Goal: Task Accomplishment & Management: Manage account settings

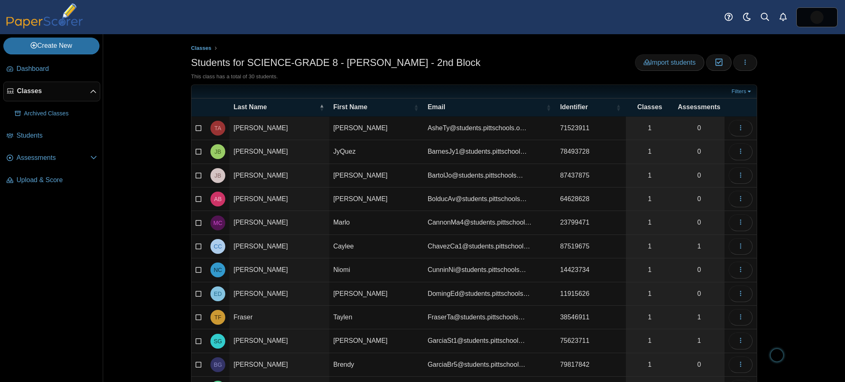
select select "***"
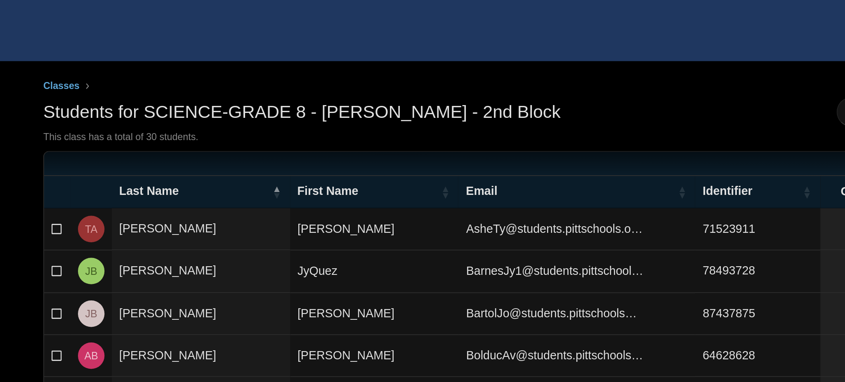
click at [456, 58] on div "Students for SCIENCE-GRADE 8 - McNair - 2nd Block Import students Moderation 0 …" at bounding box center [474, 63] width 566 height 19
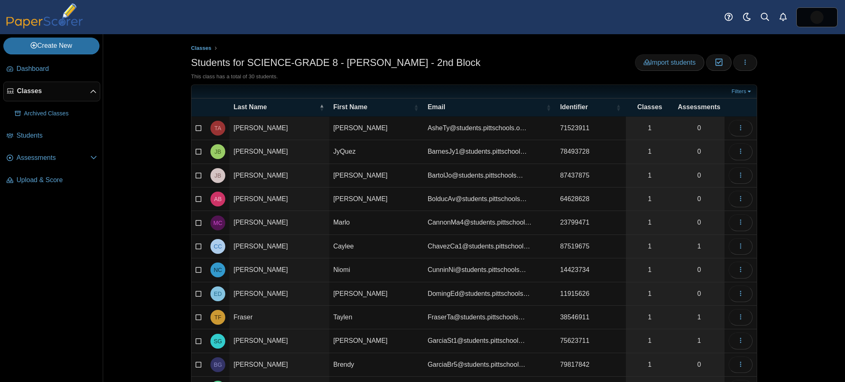
click at [41, 85] on link "Classes" at bounding box center [51, 92] width 97 height 20
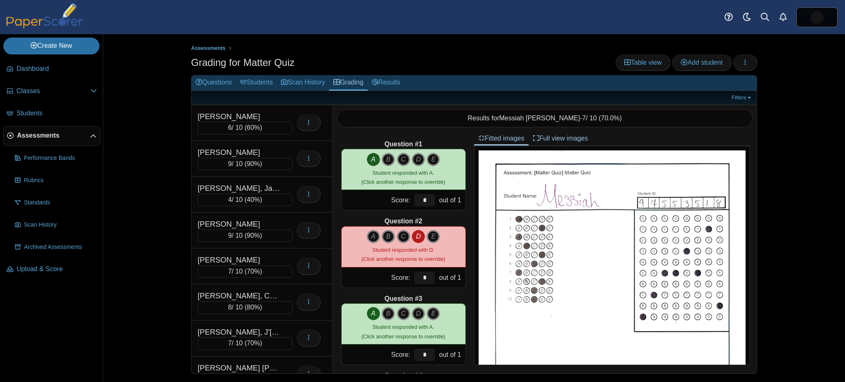
scroll to position [547, 0]
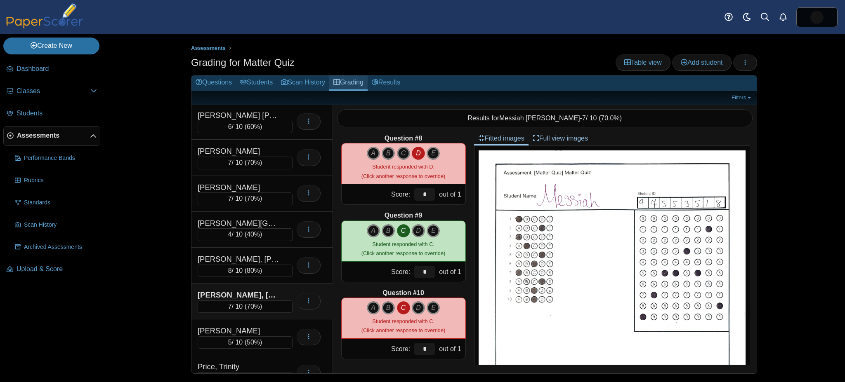
click at [340, 79] on use at bounding box center [336, 82] width 7 height 6
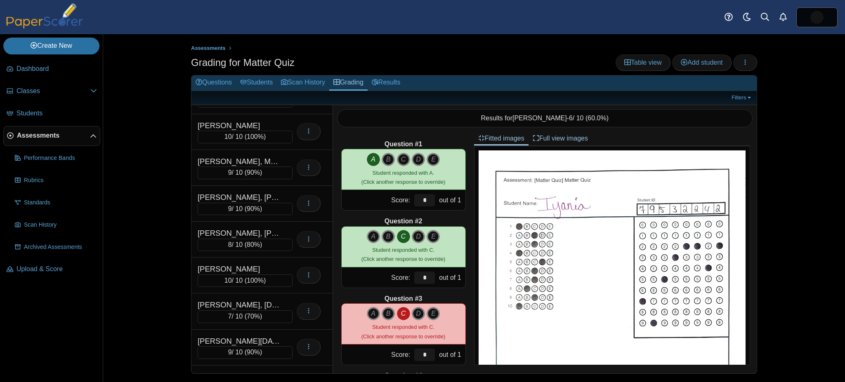
scroll to position [914, 0]
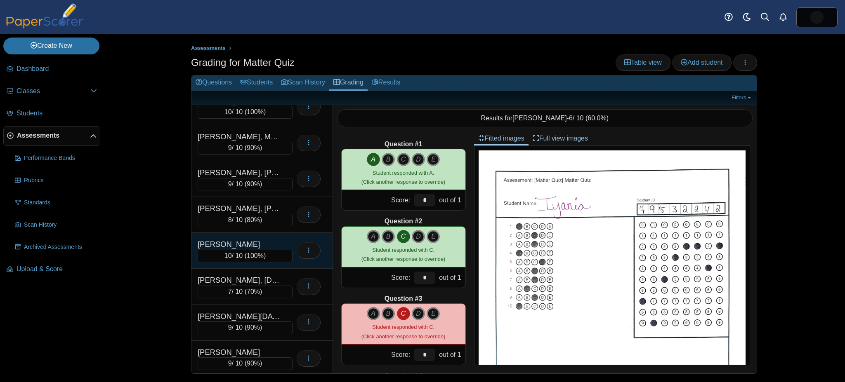
click at [263, 233] on div "MOONEY, JONAY 10 / 10 ( 100% ) Loading…" at bounding box center [261, 251] width 141 height 36
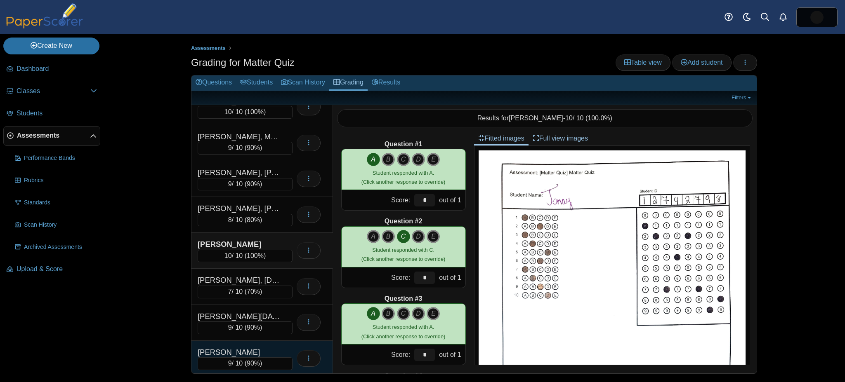
click at [212, 347] on div "Perez, Hibraim" at bounding box center [239, 352] width 82 height 11
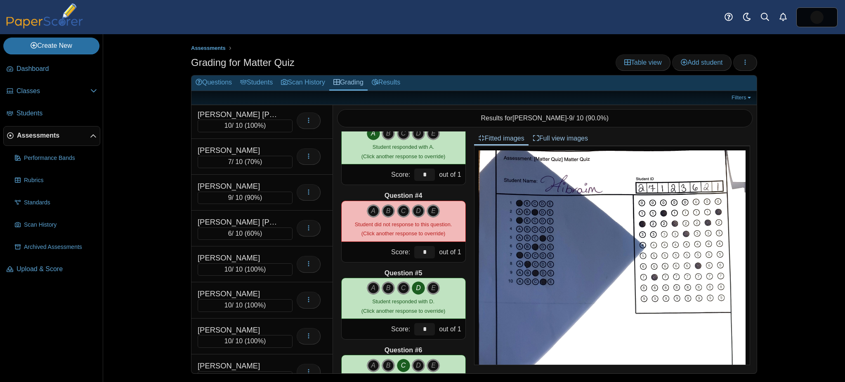
scroll to position [459, 0]
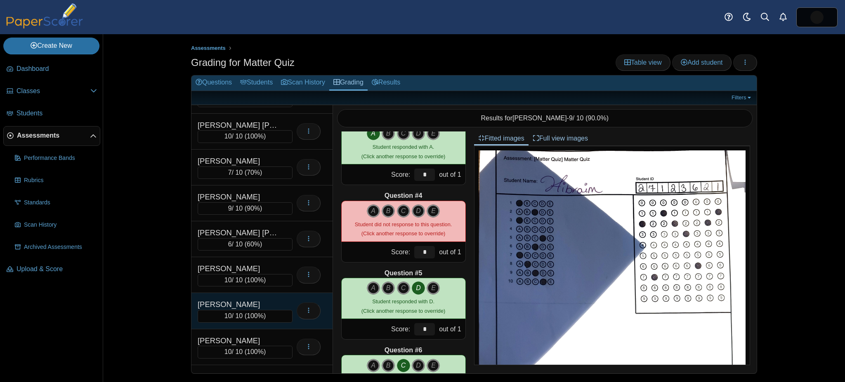
click at [278, 310] on div "10 / 10 ( 100% )" at bounding box center [245, 316] width 95 height 12
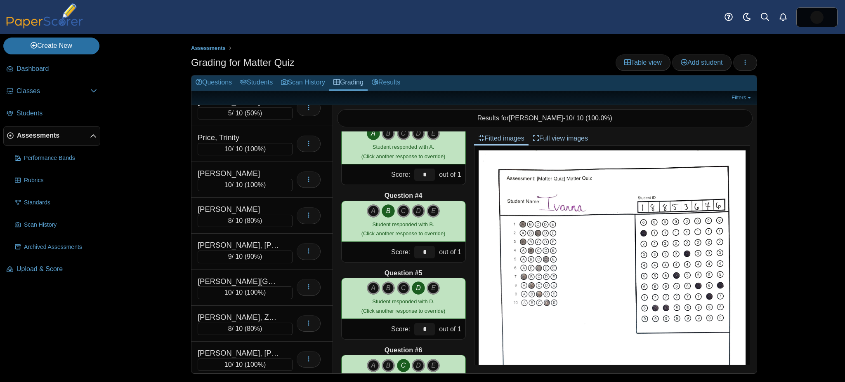
scroll to position [1201, 0]
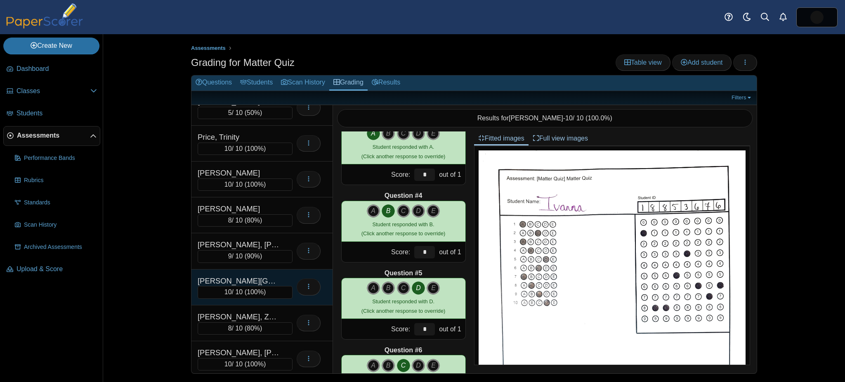
click at [266, 286] on div "10 / 10 ( 100% )" at bounding box center [245, 292] width 95 height 12
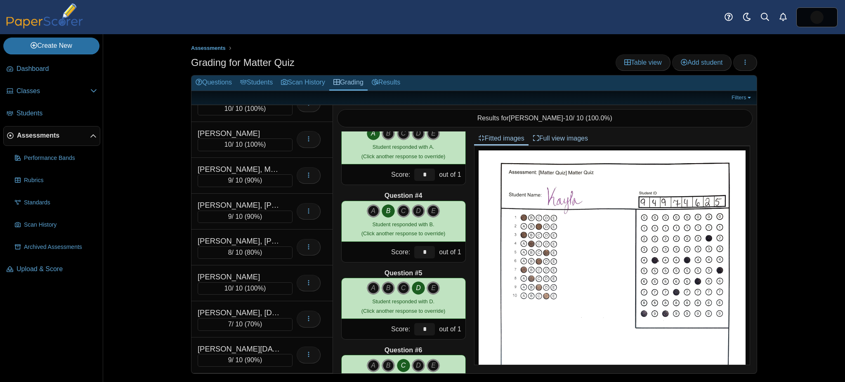
scroll to position [881, 0]
click at [267, 212] on div "9 / 10 ( 90% )" at bounding box center [245, 218] width 95 height 12
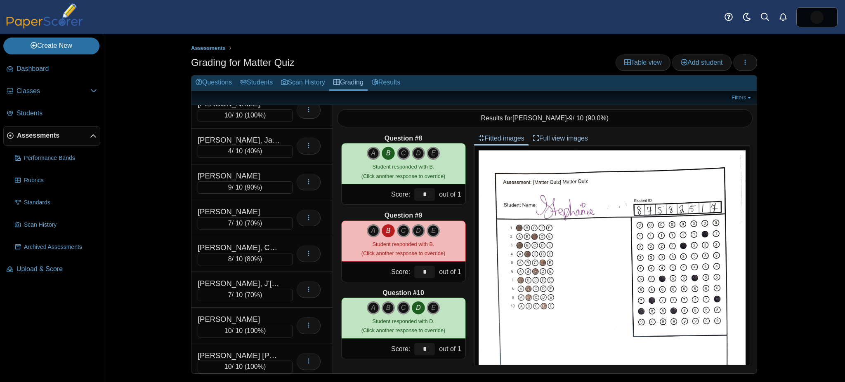
scroll to position [217, 0]
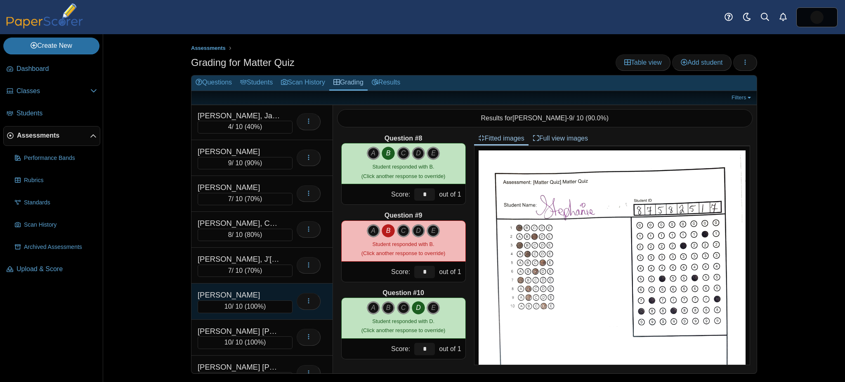
click at [256, 290] on div "Cunningham, Niomi" at bounding box center [239, 295] width 82 height 11
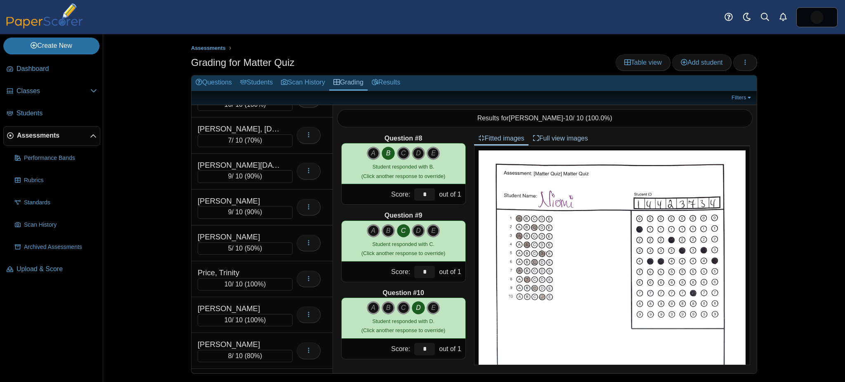
scroll to position [1068, 0]
click at [256, 301] on div "Ramos-Mendoza, Abdiel" at bounding box center [239, 306] width 82 height 11
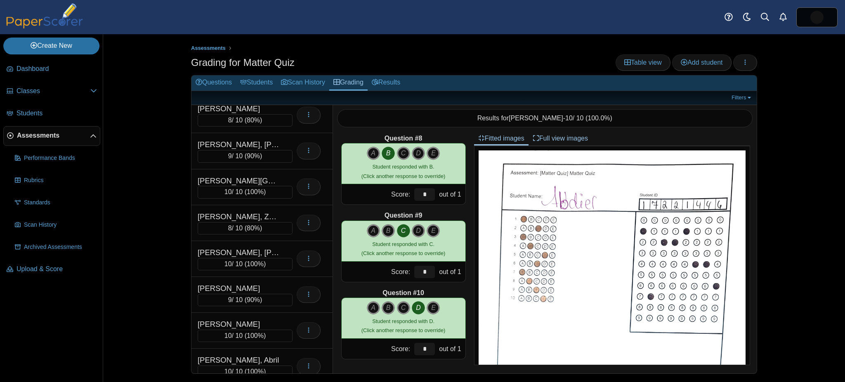
scroll to position [1304, 0]
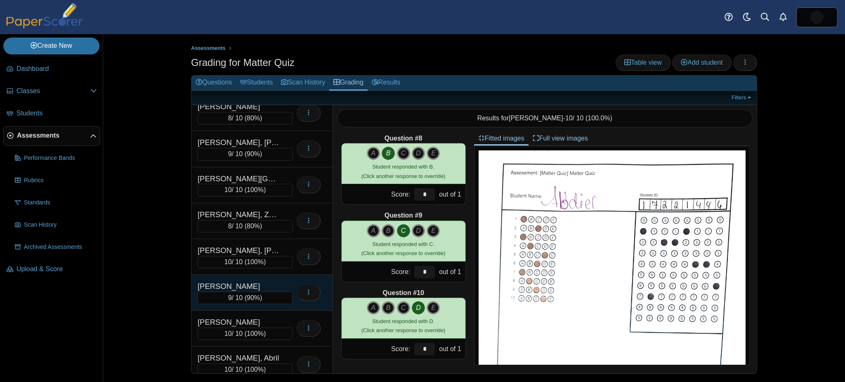
click at [261, 281] on div "Suggs, Brianna" at bounding box center [239, 286] width 82 height 11
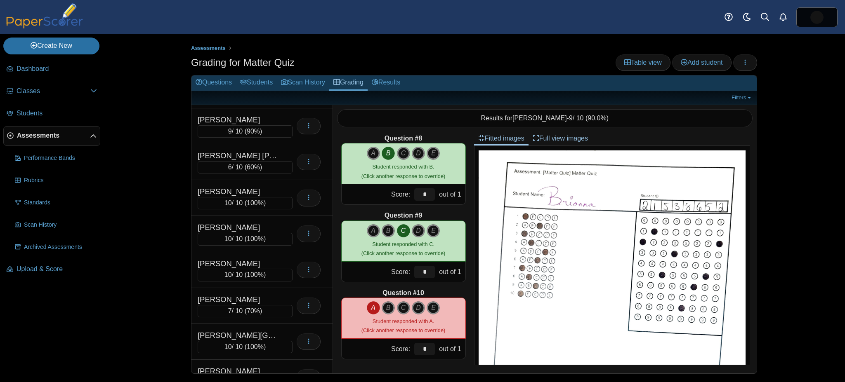
scroll to position [533, 0]
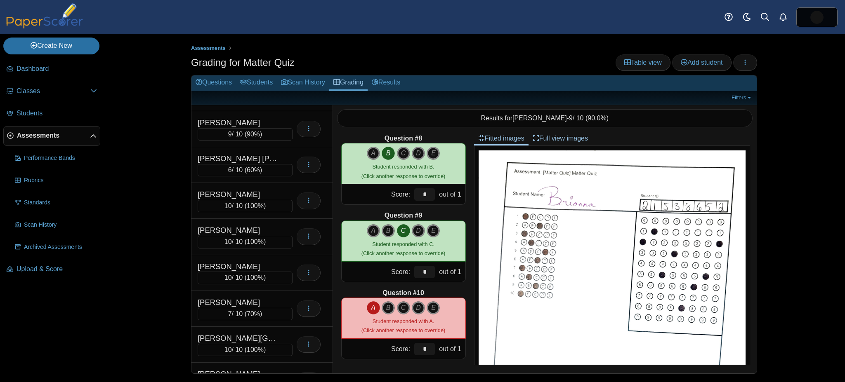
click at [261, 274] on span "100%" at bounding box center [255, 277] width 17 height 7
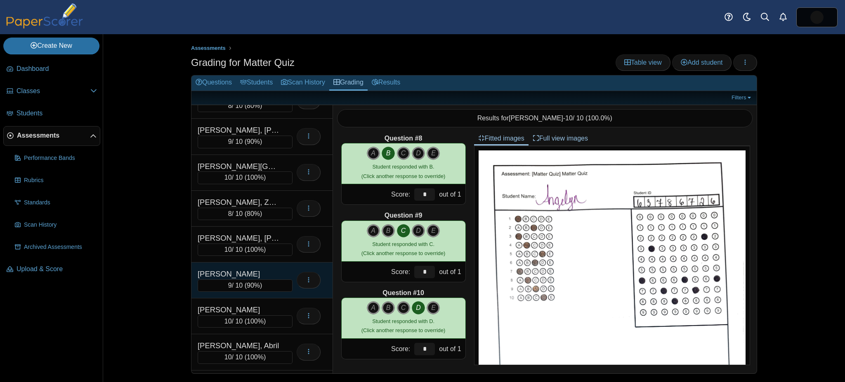
scroll to position [1393, 0]
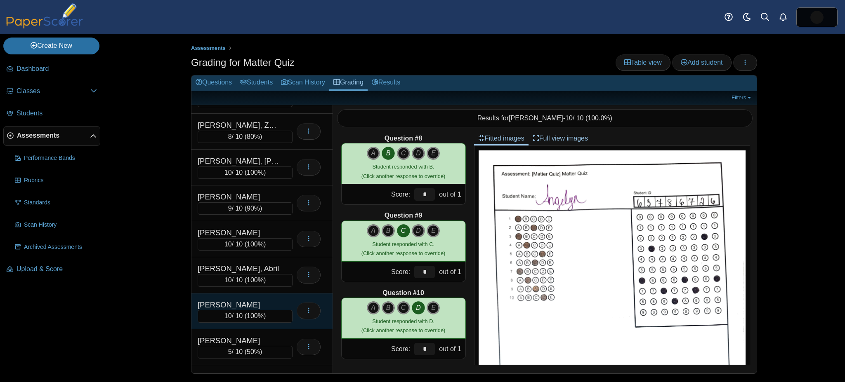
click at [265, 294] on div "White, Nathaniel 10 / 10 ( 100% ) Loading…" at bounding box center [261, 312] width 141 height 36
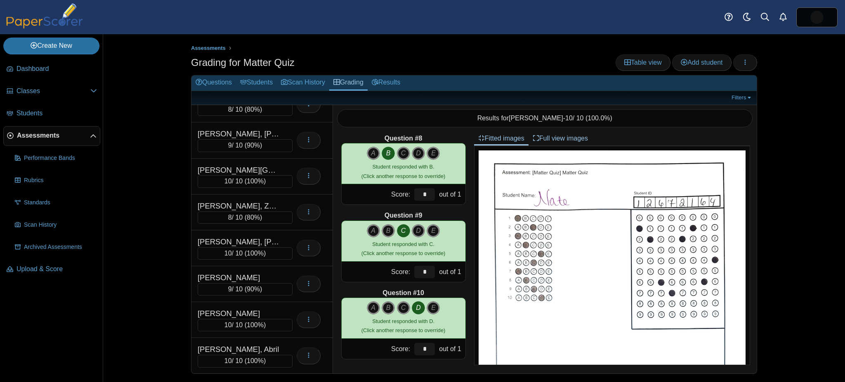
scroll to position [1312, 0]
click at [268, 248] on div "10 / 10 ( 100% )" at bounding box center [245, 254] width 95 height 12
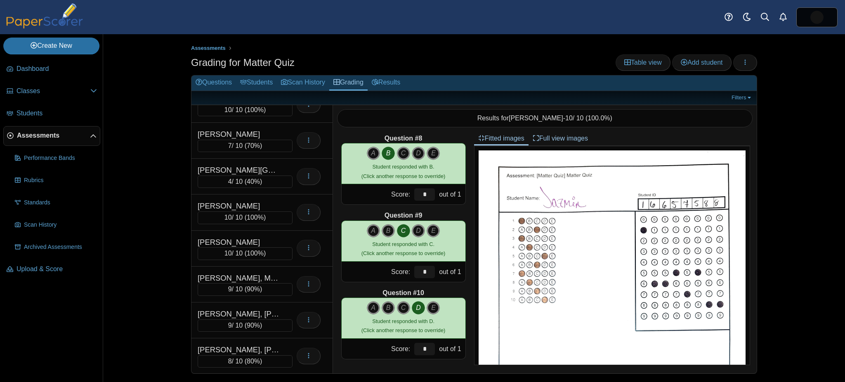
scroll to position [771, 0]
click at [268, 239] on div "Lockamy, John" at bounding box center [239, 244] width 82 height 11
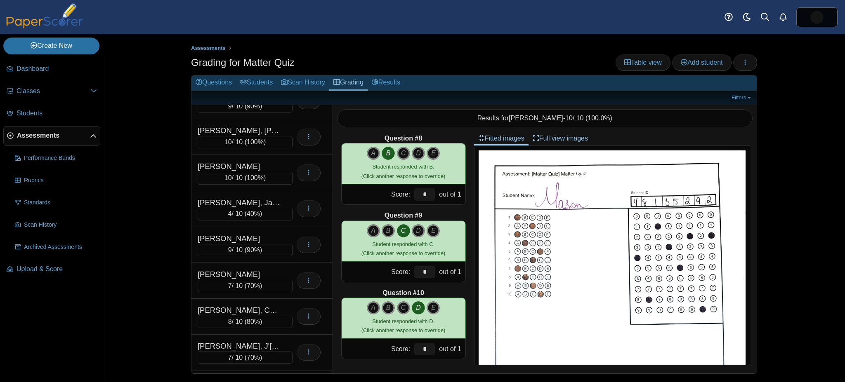
scroll to position [0, 0]
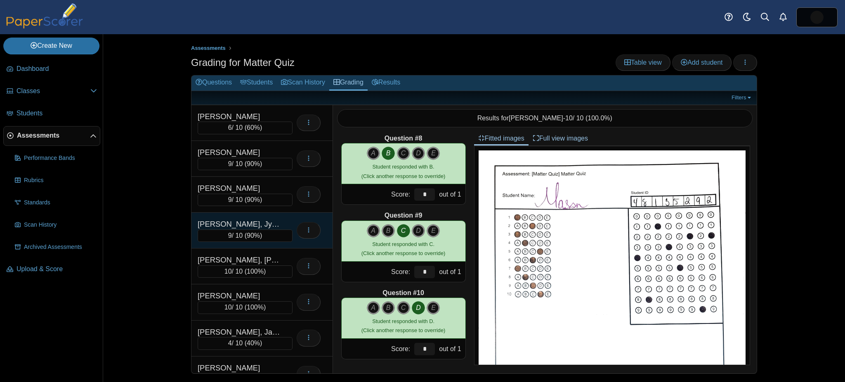
click at [264, 219] on div "Barnes, JyQuez" at bounding box center [239, 224] width 82 height 11
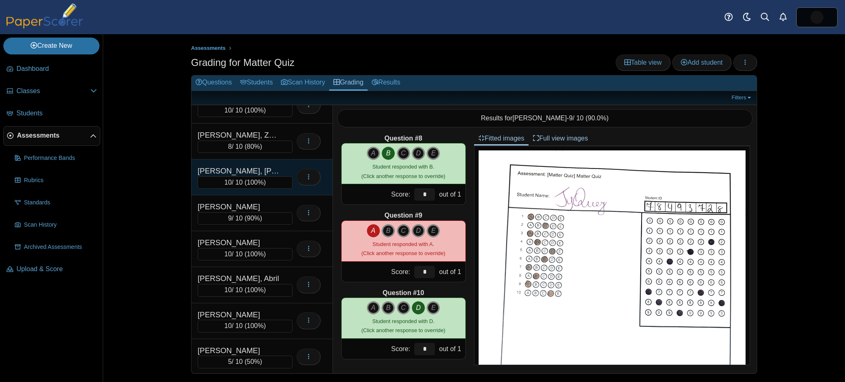
scroll to position [1393, 0]
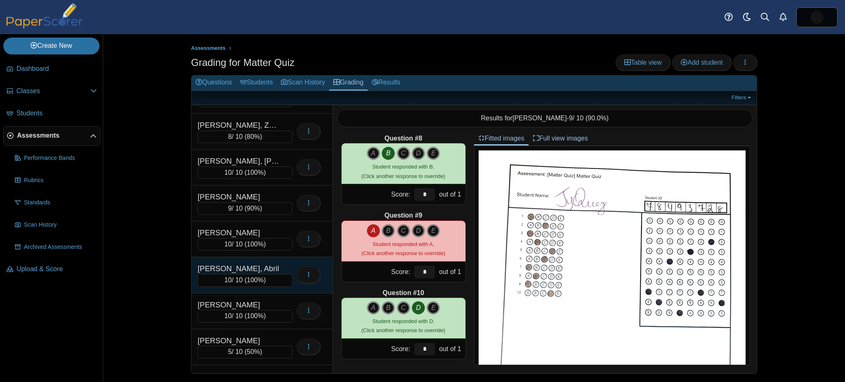
click at [264, 264] on div "Vera-Luque, Abril" at bounding box center [239, 269] width 82 height 11
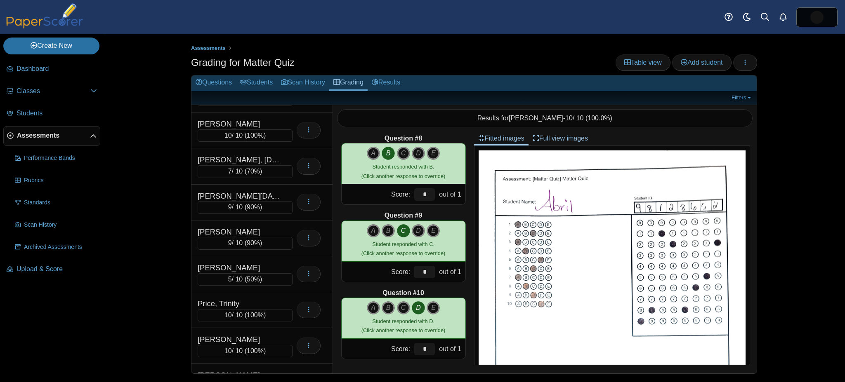
scroll to position [1034, 0]
click at [263, 202] on div "9 / 10 ( 90% )" at bounding box center [245, 208] width 95 height 12
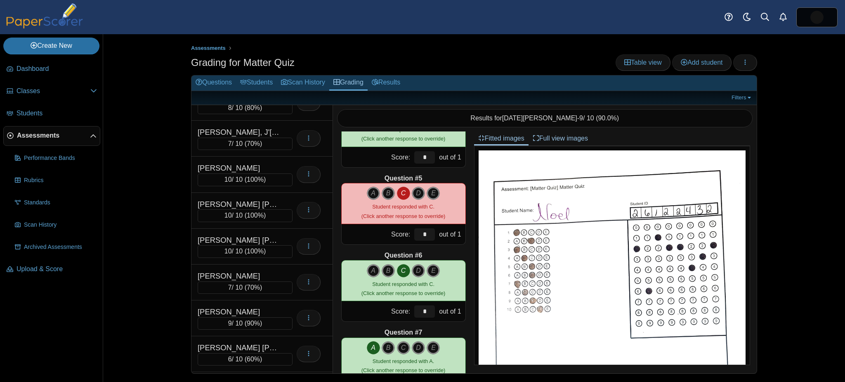
scroll to position [345, 0]
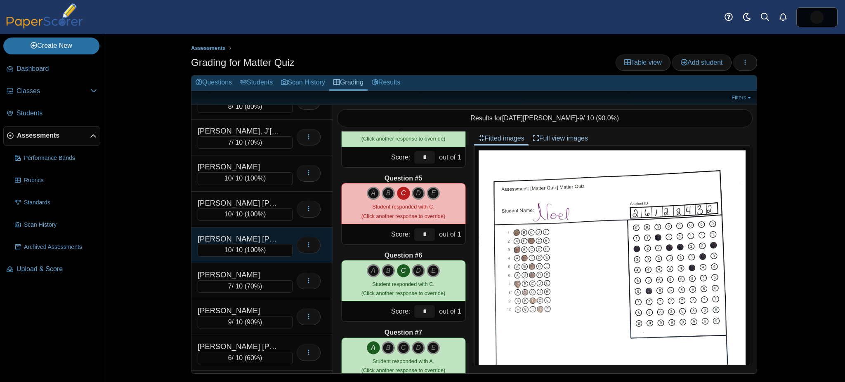
click at [254, 234] on div "Dominguez Garcia, Eddy" at bounding box center [239, 239] width 82 height 11
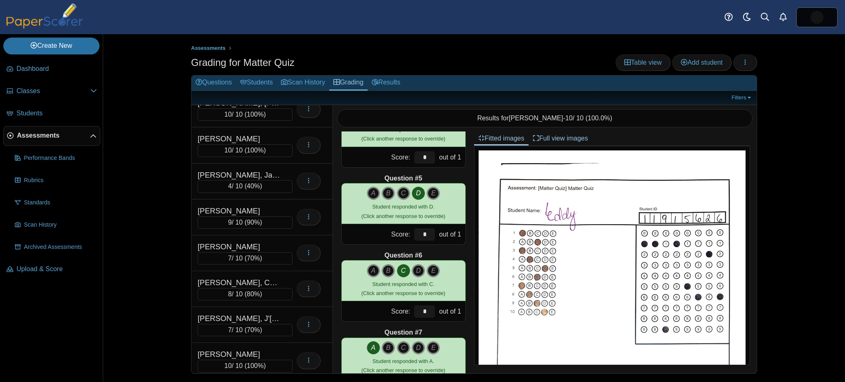
scroll to position [154, 0]
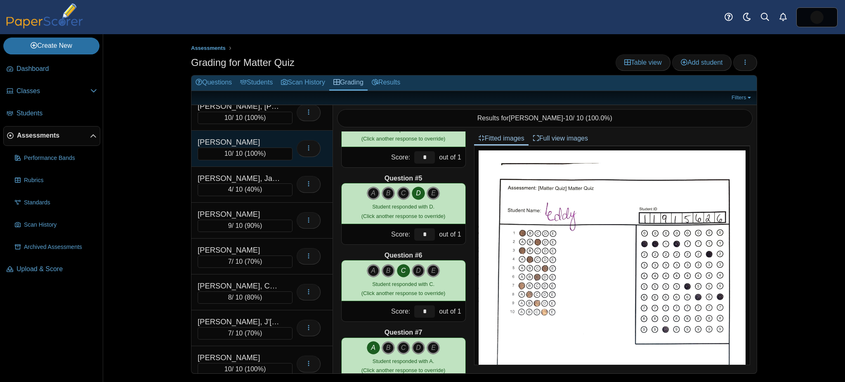
click at [266, 137] on div "Bolduc, Avery" at bounding box center [239, 142] width 82 height 11
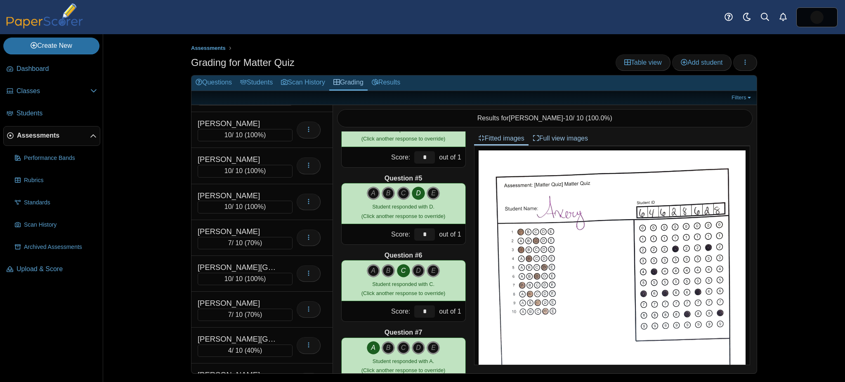
scroll to position [605, 0]
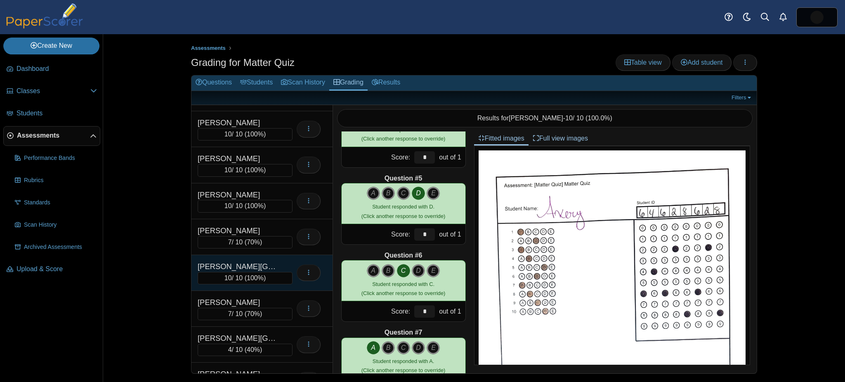
click at [265, 255] on div "Harris, Jakiya 10 / 10 ( 100% ) Loading…" at bounding box center [261, 273] width 141 height 36
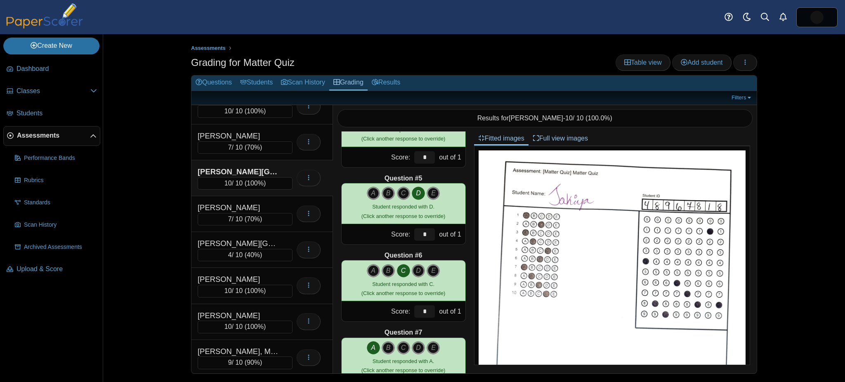
scroll to position [700, 0]
click at [265, 268] on div "Lassiter, Cameron 10 / 10 ( 100% ) Loading…" at bounding box center [261, 286] width 141 height 36
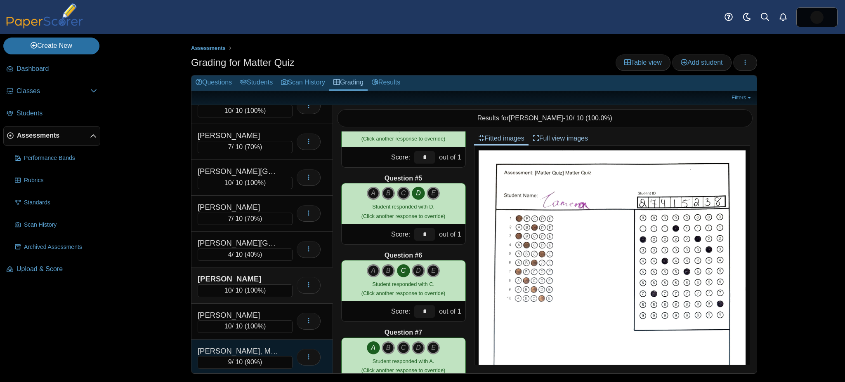
click at [279, 346] on div "McCray, McLeah" at bounding box center [239, 351] width 82 height 11
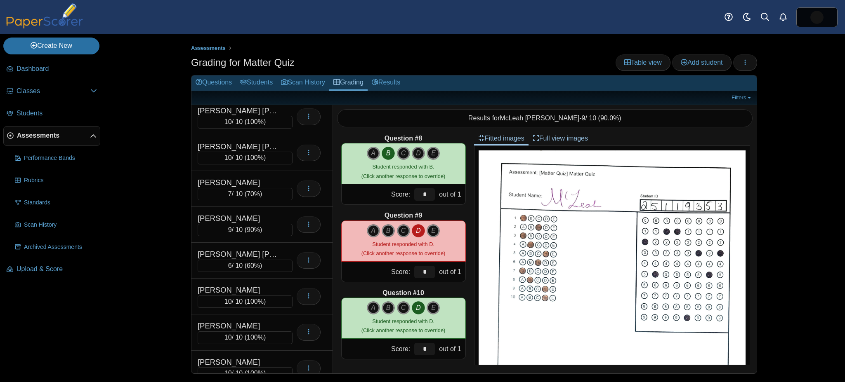
scroll to position [438, 0]
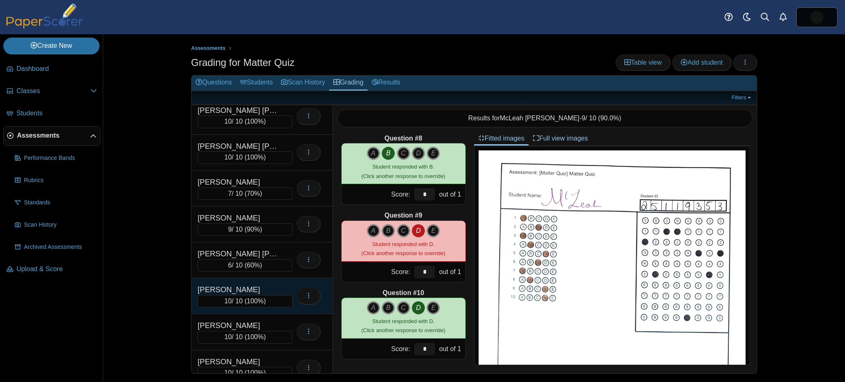
click at [266, 295] on div "10 / 10 ( 100% )" at bounding box center [245, 301] width 95 height 12
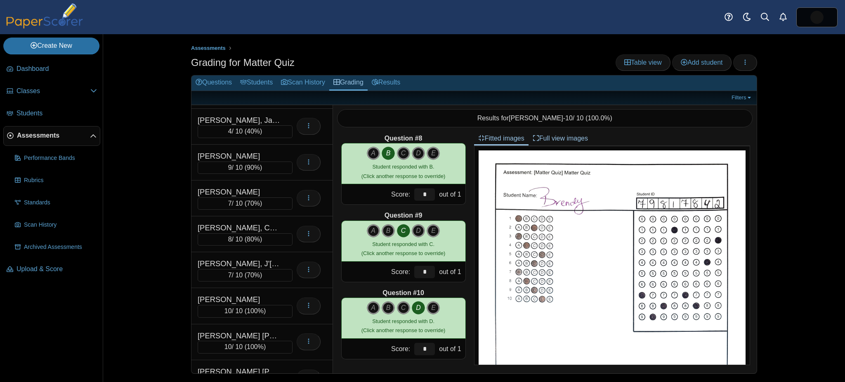
scroll to position [0, 0]
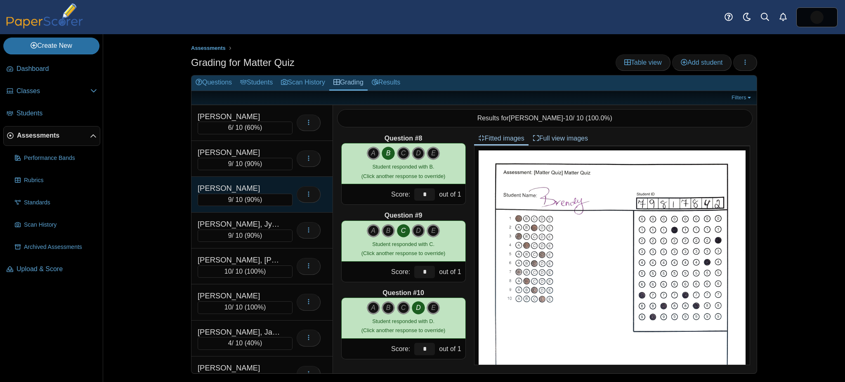
click at [259, 188] on div "Ashe, Tyler" at bounding box center [239, 188] width 82 height 11
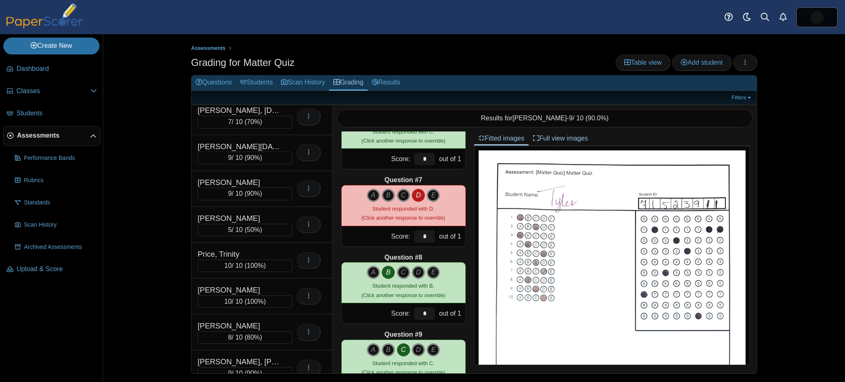
scroll to position [1393, 0]
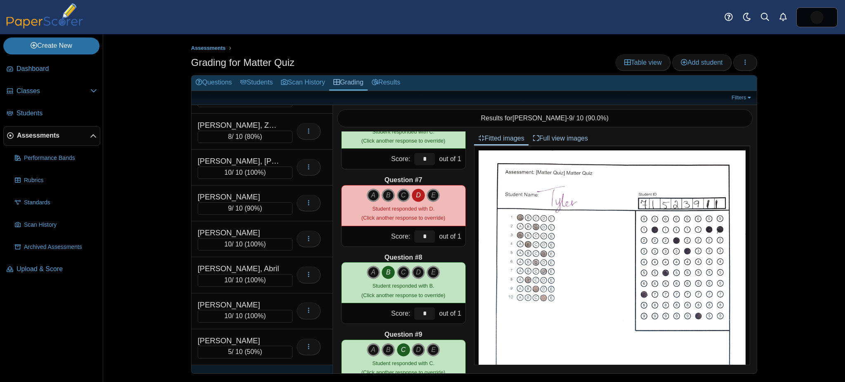
click at [244, 372] on div "Wright, Zion" at bounding box center [239, 377] width 82 height 11
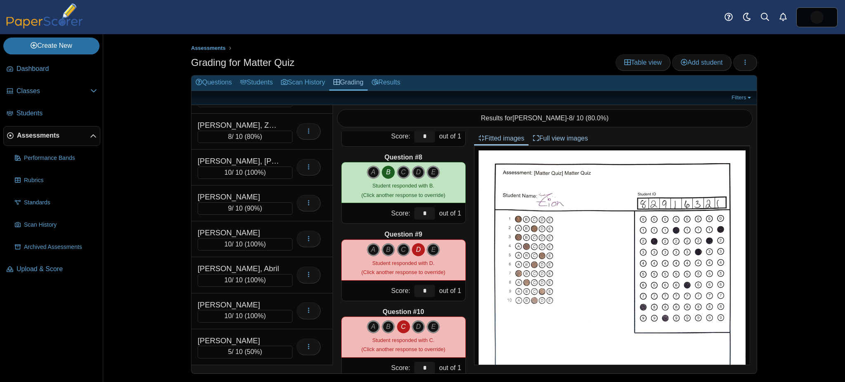
scroll to position [547, 0]
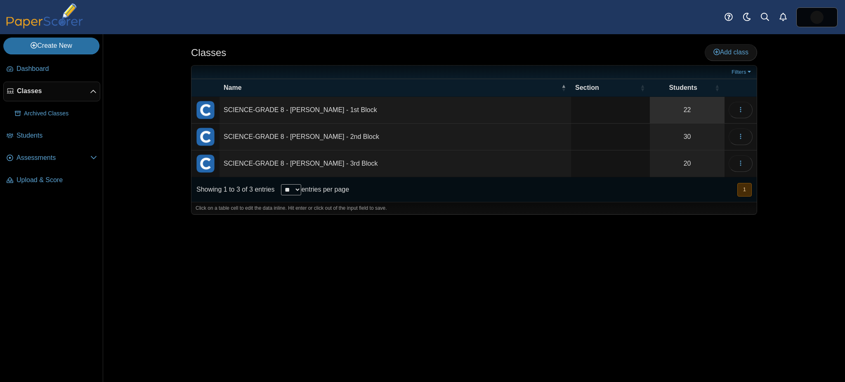
click at [709, 109] on link "22" at bounding box center [687, 110] width 75 height 26
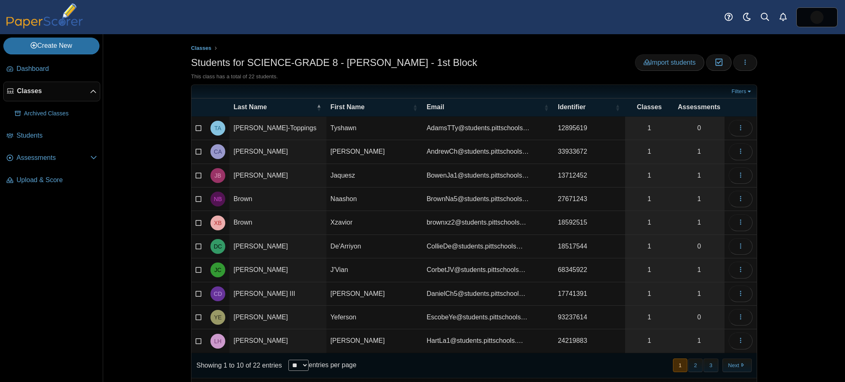
click at [288, 360] on select "** ** ** ***" at bounding box center [298, 365] width 20 height 11
select select "***"
click at [288, 360] on select "** ** ** ***" at bounding box center [298, 365] width 20 height 11
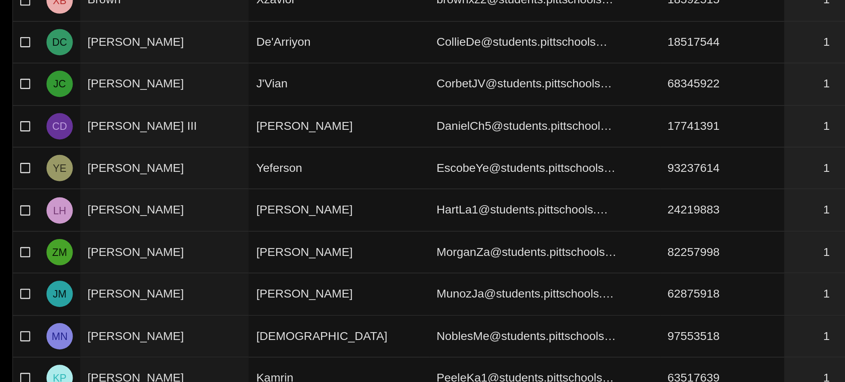
scroll to position [74, 0]
